Goal: Information Seeking & Learning: Learn about a topic

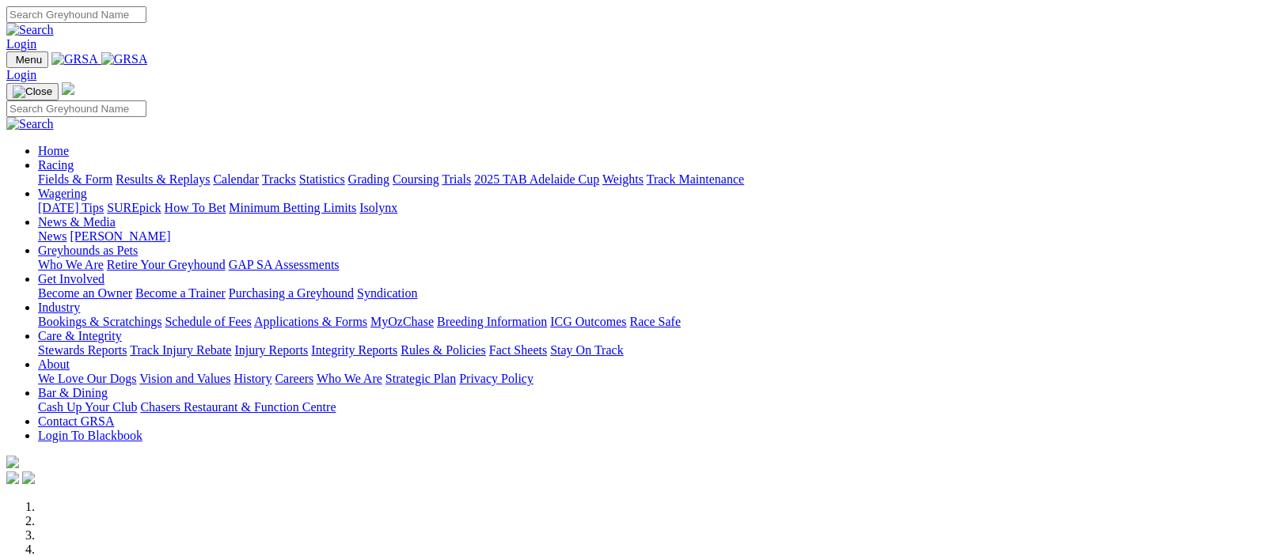
click at [74, 158] on link "Racing" at bounding box center [56, 164] width 36 height 13
click at [148, 57] on img at bounding box center [124, 59] width 47 height 14
drag, startPoint x: 0, startPoint y: 0, endPoint x: 306, endPoint y: 59, distance: 311.8
click at [74, 158] on link "Racing" at bounding box center [56, 164] width 36 height 13
click at [148, 56] on img at bounding box center [124, 59] width 47 height 14
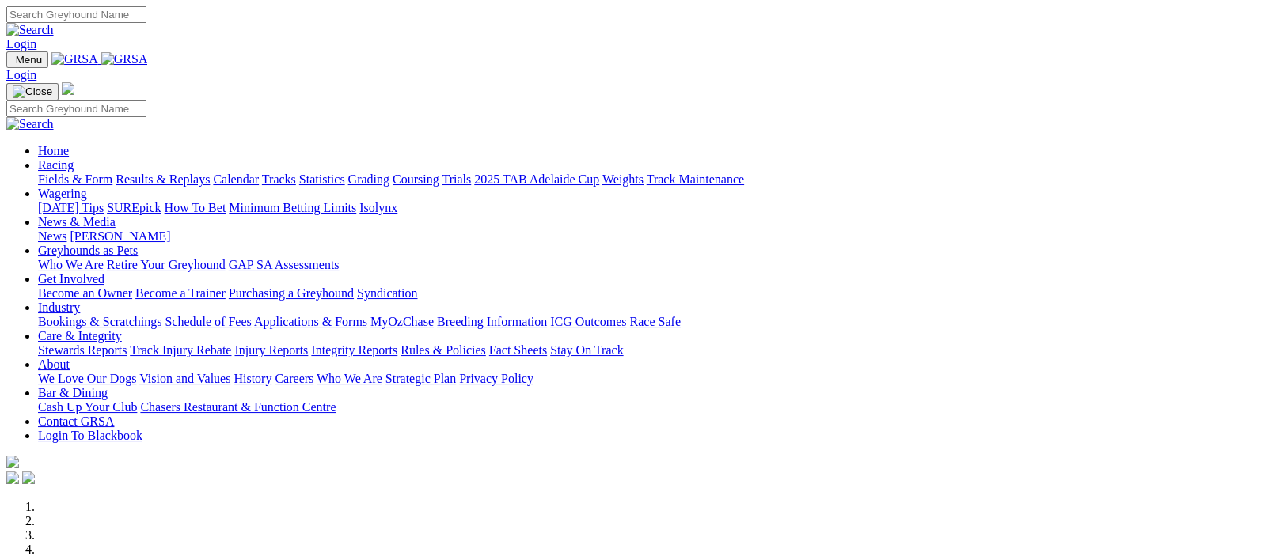
click at [55, 172] on link "Fields & Form" at bounding box center [75, 178] width 74 height 13
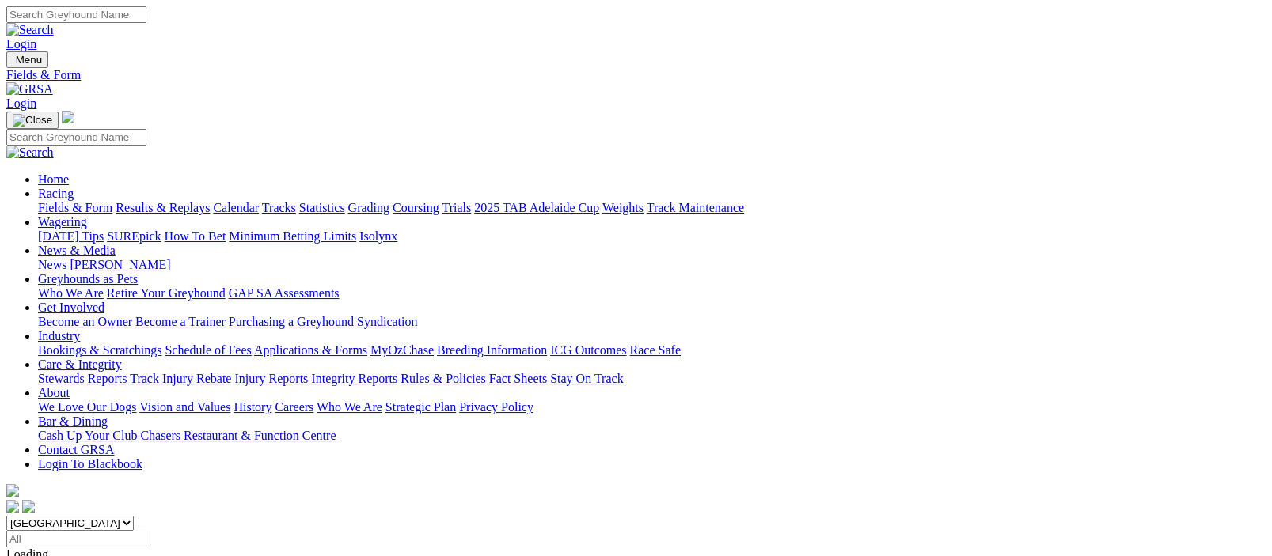
scroll to position [387, 0]
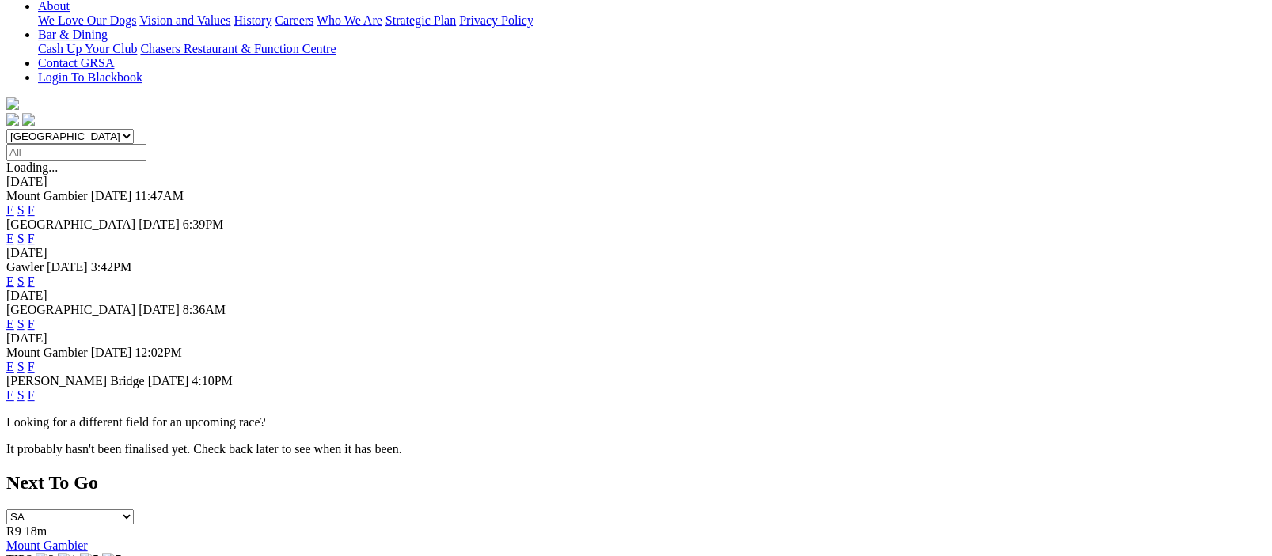
click at [35, 275] on link "F" at bounding box center [31, 281] width 7 height 13
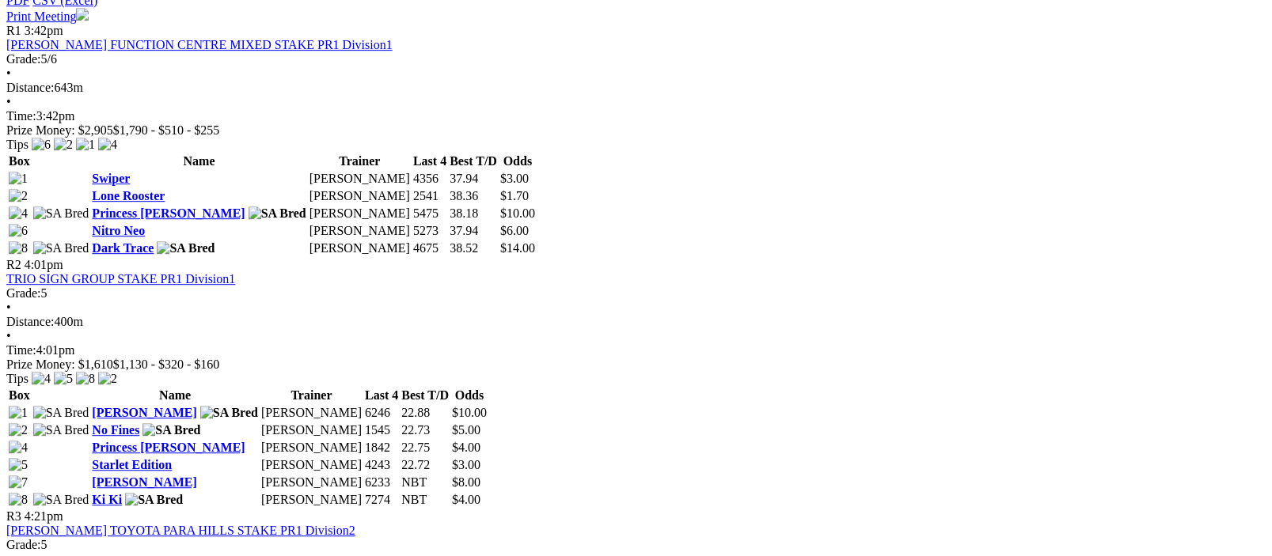
scroll to position [1161, 0]
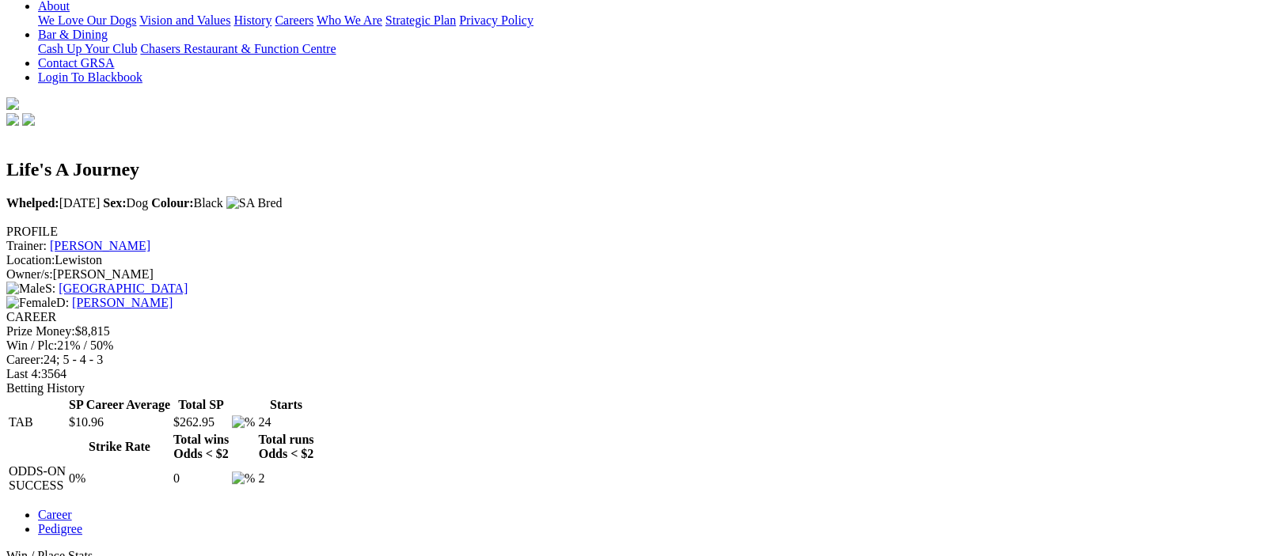
scroll to position [773, 0]
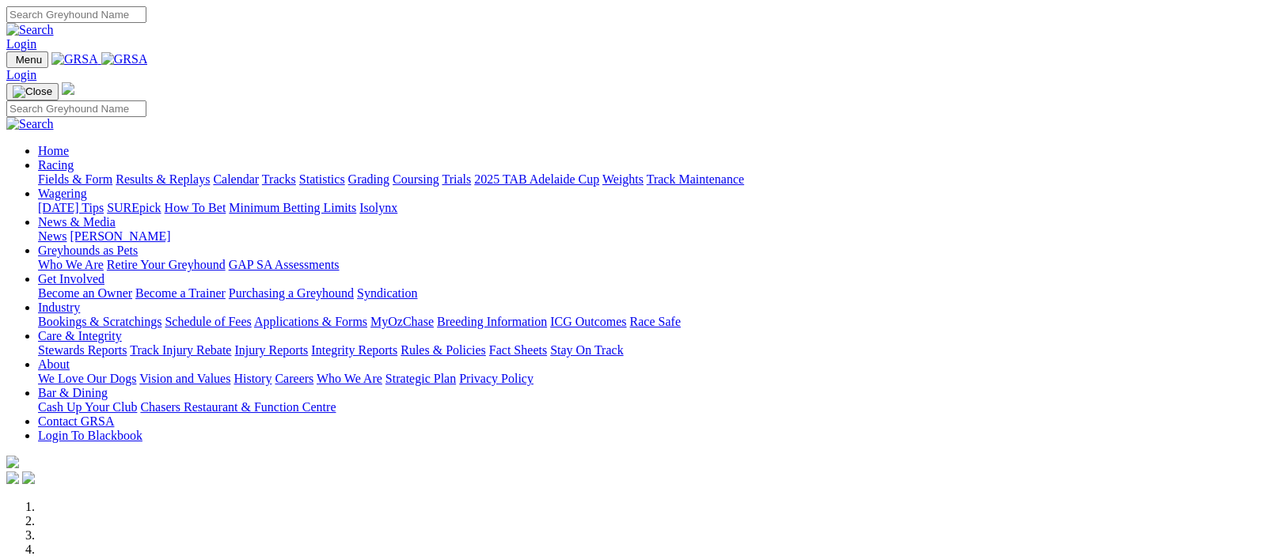
drag, startPoint x: 245, startPoint y: 59, endPoint x: 236, endPoint y: 57, distance: 8.8
click at [148, 59] on img at bounding box center [124, 59] width 47 height 14
click at [66, 172] on link "Fields & Form" at bounding box center [75, 178] width 74 height 13
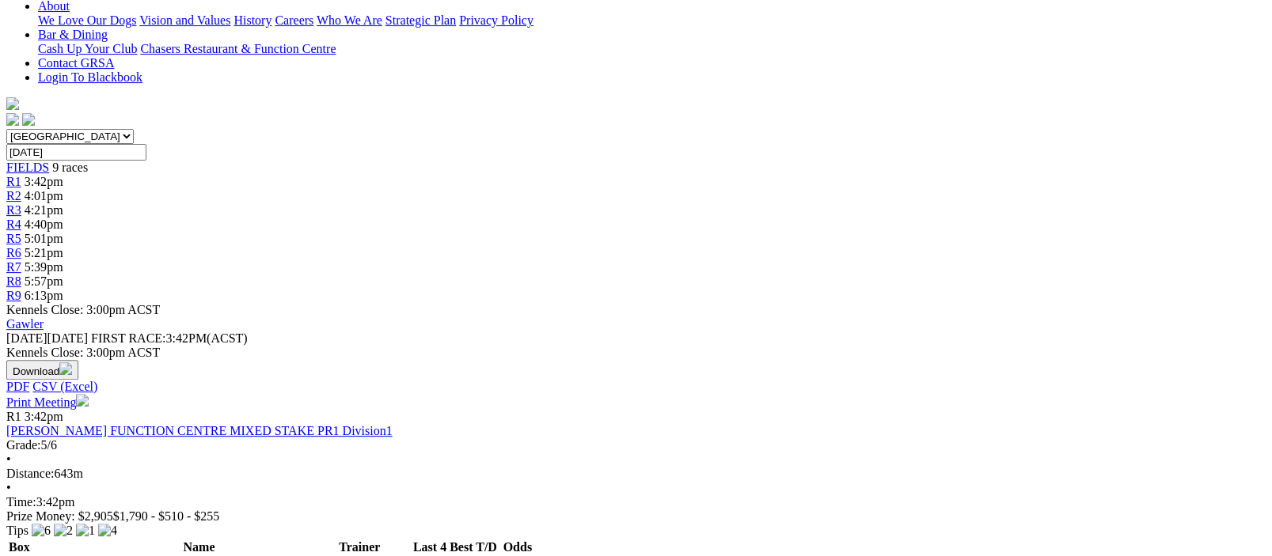
scroll to position [773, 0]
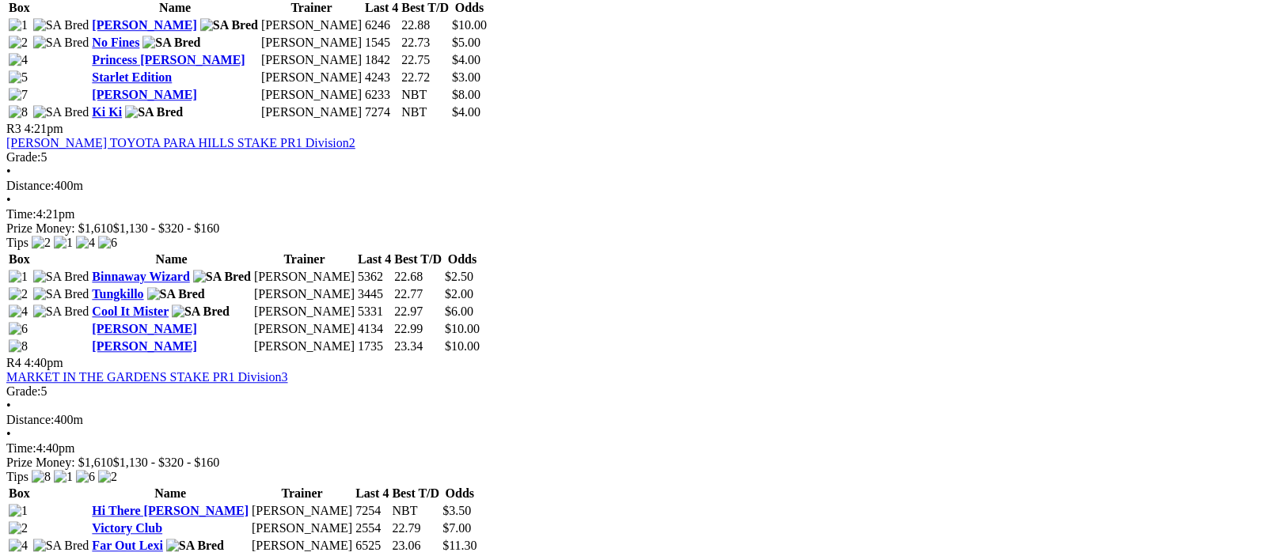
scroll to position [1547, 0]
